Goal: Task Accomplishment & Management: Use online tool/utility

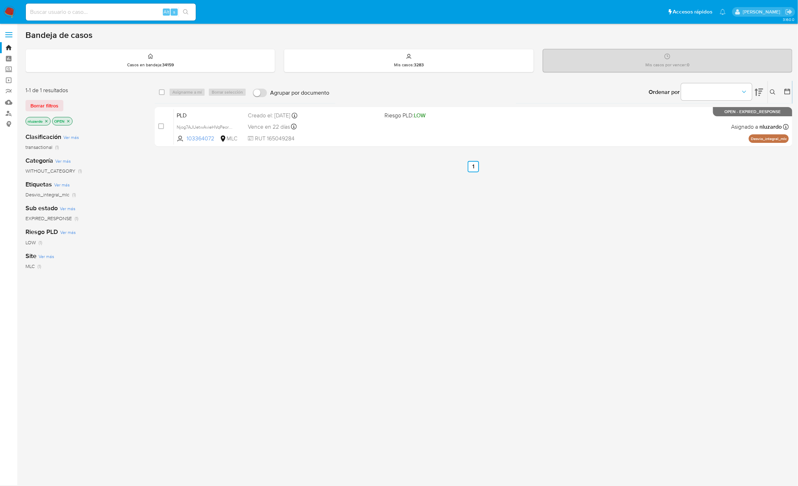
click at [381, 282] on div "select-all-cases-checkbox Asignarme a mí Borrar selección Agrupar por documento…" at bounding box center [474, 241] width 638 height 321
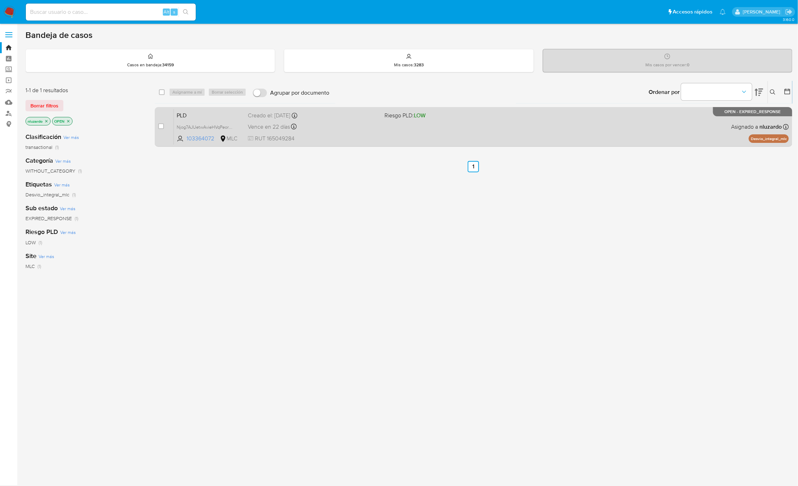
drag, startPoint x: 310, startPoint y: 200, endPoint x: 383, endPoint y: 139, distance: 95.1
click at [310, 200] on div "select-all-cases-checkbox Asignarme a mí Borrar selección Agrupar por documento…" at bounding box center [474, 241] width 638 height 321
click at [406, 128] on div "PLD Njog7AJUetwAvieHVqPeorzV 103364072 MLC Riesgo PLD: LOW Creado el: 12/07/202…" at bounding box center [481, 127] width 615 height 36
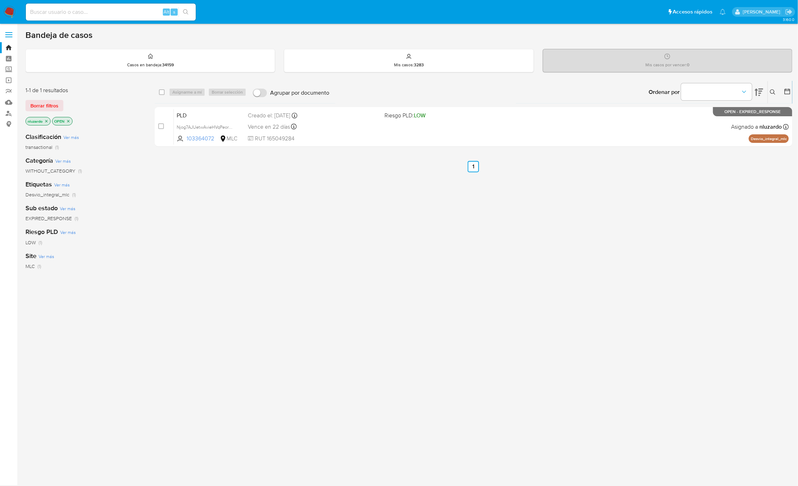
click at [414, 264] on div "select-all-cases-checkbox Asignarme a mí Borrar selección Agrupar por documento…" at bounding box center [474, 241] width 638 height 321
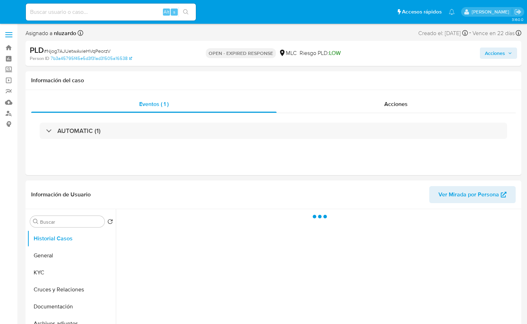
select select "10"
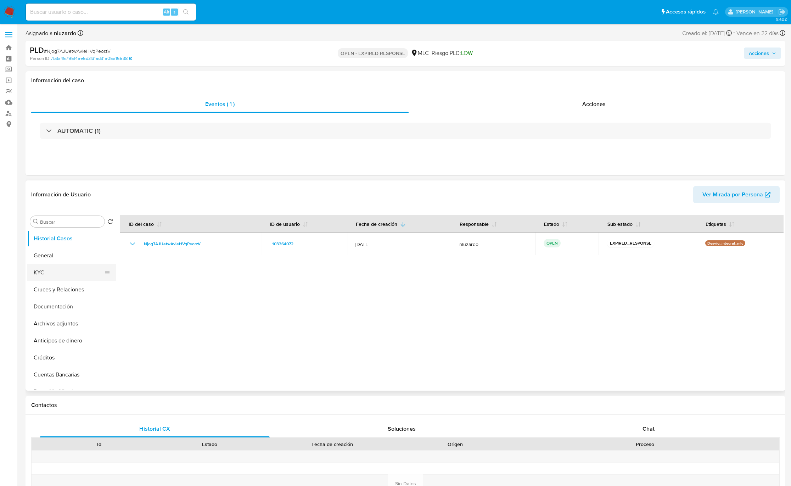
click at [50, 267] on button "KYC" at bounding box center [68, 272] width 83 height 17
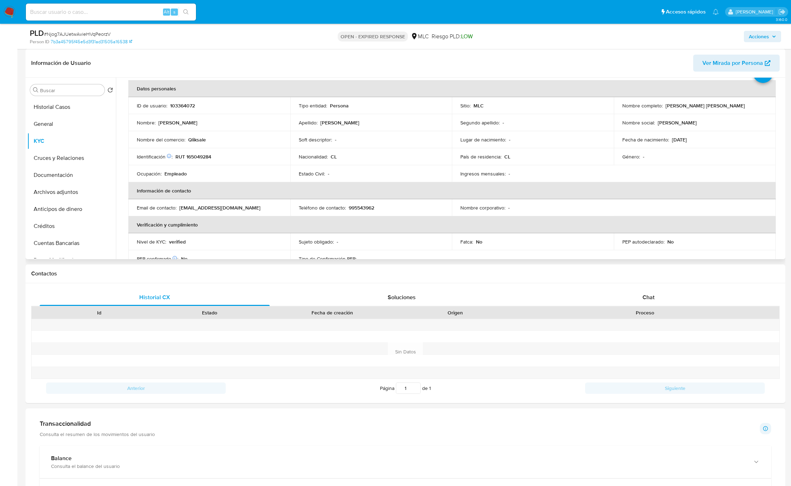
scroll to position [34, 0]
